Goal: Task Accomplishment & Management: Use online tool/utility

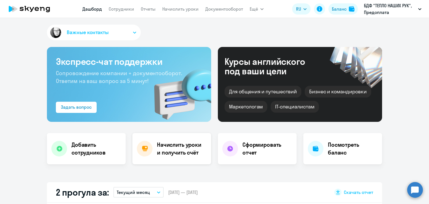
click at [186, 139] on div "Начислить уроки и получить счёт" at bounding box center [171, 148] width 79 height 31
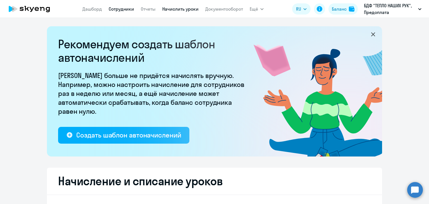
click at [124, 11] on link "Сотрудники" at bounding box center [121, 9] width 25 height 6
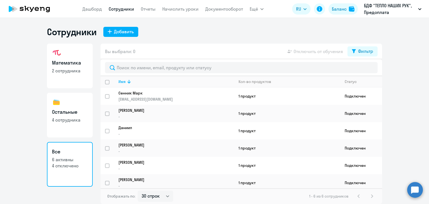
click at [124, 9] on link "Сотрудники" at bounding box center [121, 9] width 25 height 6
select select "30"
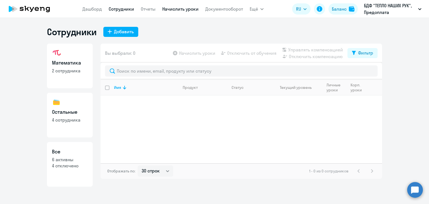
click at [184, 9] on link "Начислить уроки" at bounding box center [180, 9] width 36 height 6
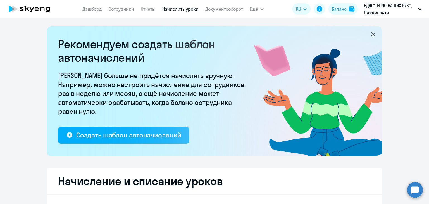
select select "10"
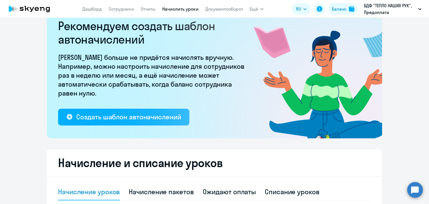
scroll to position [167, 0]
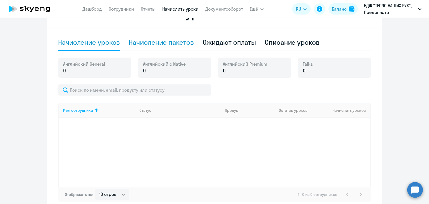
click at [173, 41] on div "Начисление пакетов" at bounding box center [161, 42] width 65 height 9
select select "10"
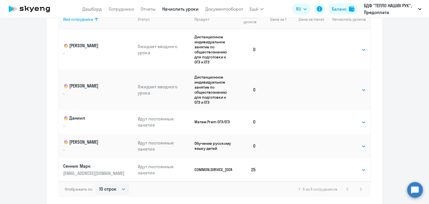
scroll to position [279, 0]
click at [353, 46] on div "Выбрать 4 8 16 32 64 96 128 Выбрать" at bounding box center [354, 49] width 23 height 7
click at [351, 48] on select "Выбрать 4 8 16 32 64 96 128" at bounding box center [354, 49] width 23 height 7
select select "32"
click at [343, 46] on select "Выбрать 4 8 16 32 64 96 128" at bounding box center [354, 49] width 23 height 7
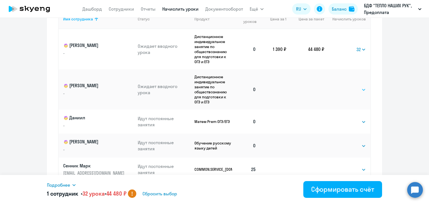
click at [352, 93] on select "Выбрать 4 8 16 32 64 96 128" at bounding box center [354, 89] width 23 height 7
select select "32"
click at [343, 86] on select "Выбрать 4 8 16 32 64 96 128" at bounding box center [354, 89] width 23 height 7
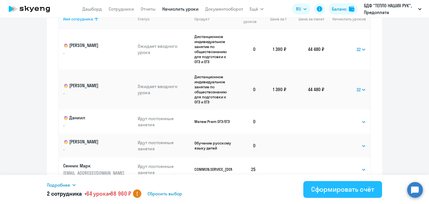
click at [334, 190] on div "Сформировать счёт" at bounding box center [342, 189] width 63 height 9
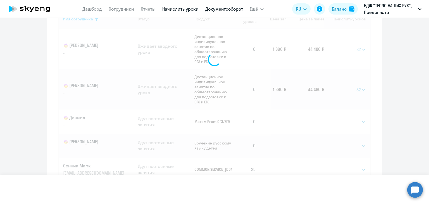
select select
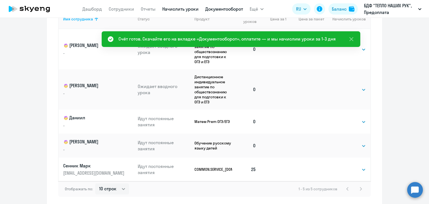
click at [238, 8] on link "Документооборот" at bounding box center [224, 9] width 38 height 6
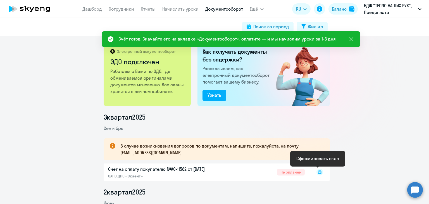
click at [319, 171] on icon at bounding box center [320, 171] width 2 height 0
click at [317, 172] on rect at bounding box center [319, 172] width 7 height 7
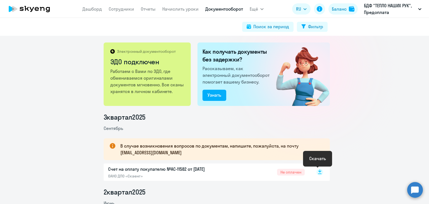
click at [316, 171] on rect at bounding box center [319, 172] width 7 height 7
